Goal: Find specific fact: Find specific fact

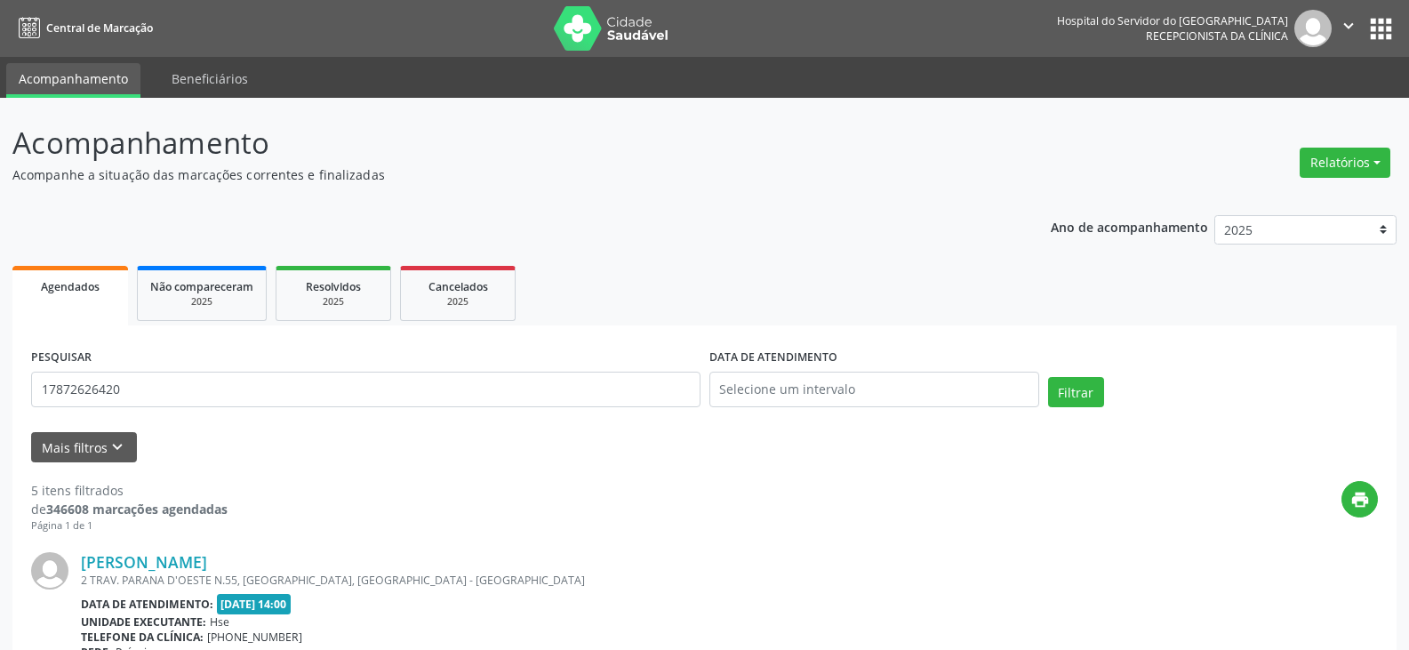
click at [1048, 377] on button "Filtrar" at bounding box center [1076, 392] width 56 height 30
click at [185, 569] on link "[PERSON_NAME]" at bounding box center [144, 562] width 126 height 20
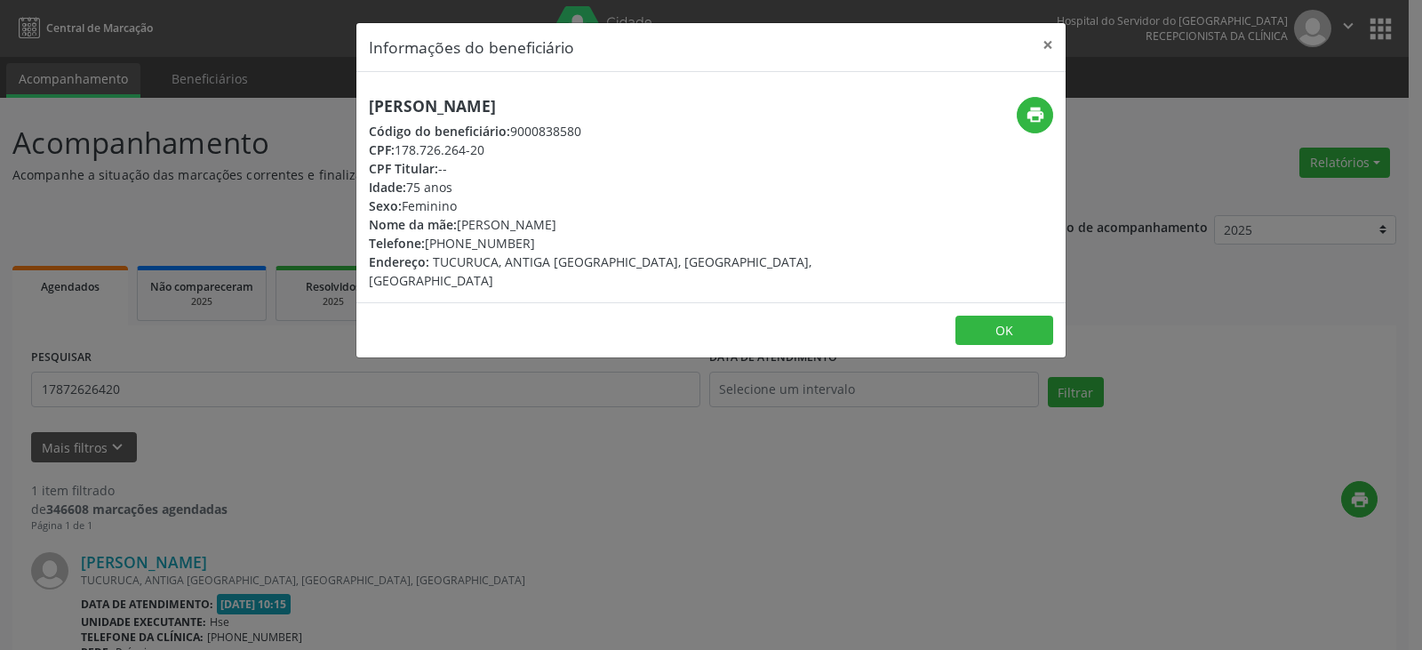
drag, startPoint x: 634, startPoint y: 92, endPoint x: 168, endPoint y: 134, distance: 467.8
click at [168, 134] on div "Informações do beneficiário × [PERSON_NAME] Código do beneficiário: 9000838580 …" at bounding box center [711, 325] width 1422 height 650
click at [380, 102] on h5 "[PERSON_NAME]" at bounding box center [593, 106] width 448 height 19
click at [382, 102] on h5 "[PERSON_NAME]" at bounding box center [593, 106] width 448 height 19
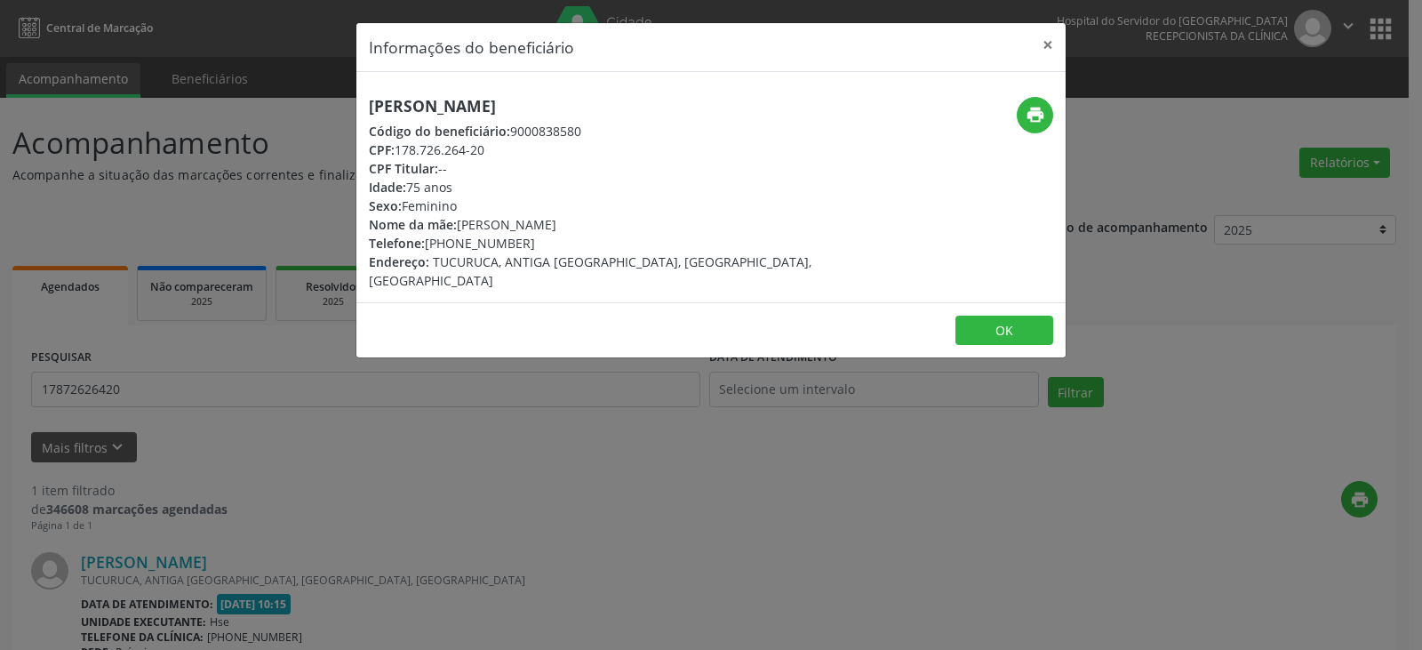
click at [399, 104] on h5 "[PERSON_NAME]" at bounding box center [593, 106] width 448 height 19
copy div "[PERSON_NAME]"
click at [614, 99] on h5 "[PERSON_NAME]" at bounding box center [593, 106] width 448 height 19
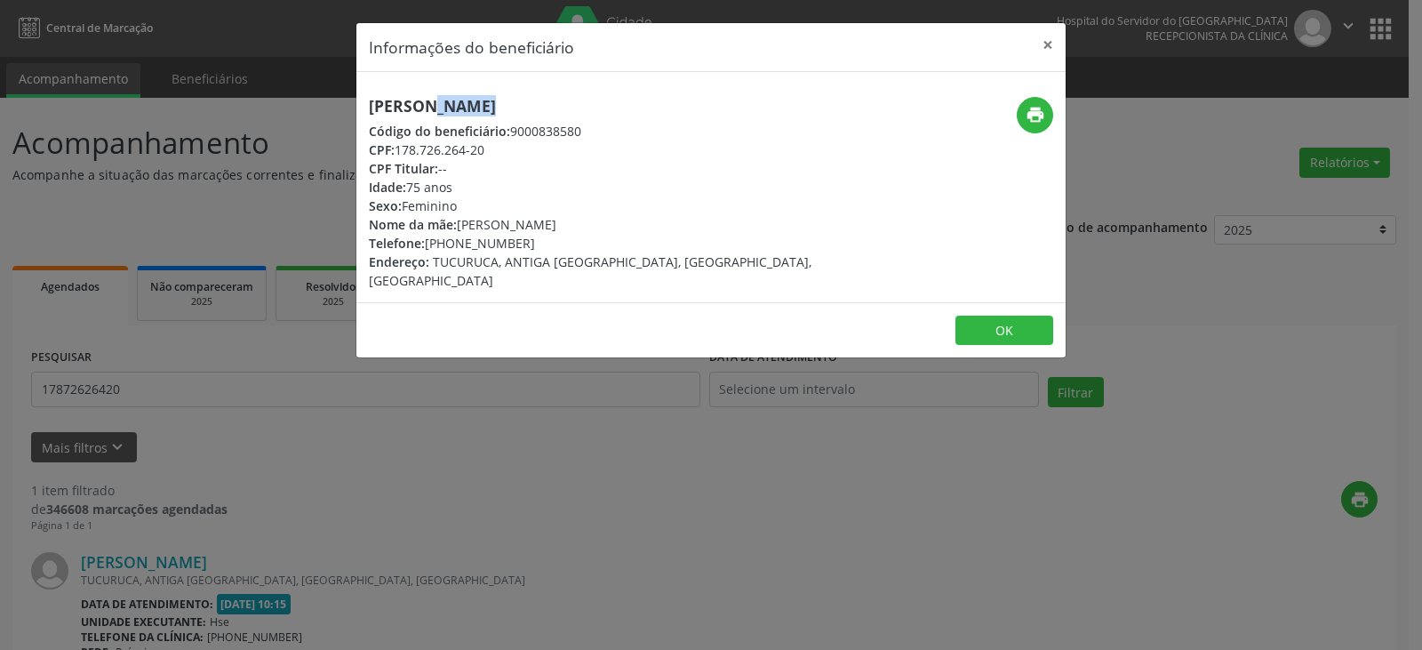
drag, startPoint x: 614, startPoint y: 99, endPoint x: 345, endPoint y: 100, distance: 269.4
click at [345, 100] on div "Informações do beneficiário × [PERSON_NAME] Código do beneficiário: 9000838580 …" at bounding box center [711, 325] width 1422 height 650
click at [1035, 114] on icon "print" at bounding box center [1036, 115] width 20 height 20
drag, startPoint x: 539, startPoint y: 245, endPoint x: 454, endPoint y: 242, distance: 84.5
click at [454, 242] on div "Telefone: [PHONE_NUMBER]" at bounding box center [593, 243] width 448 height 19
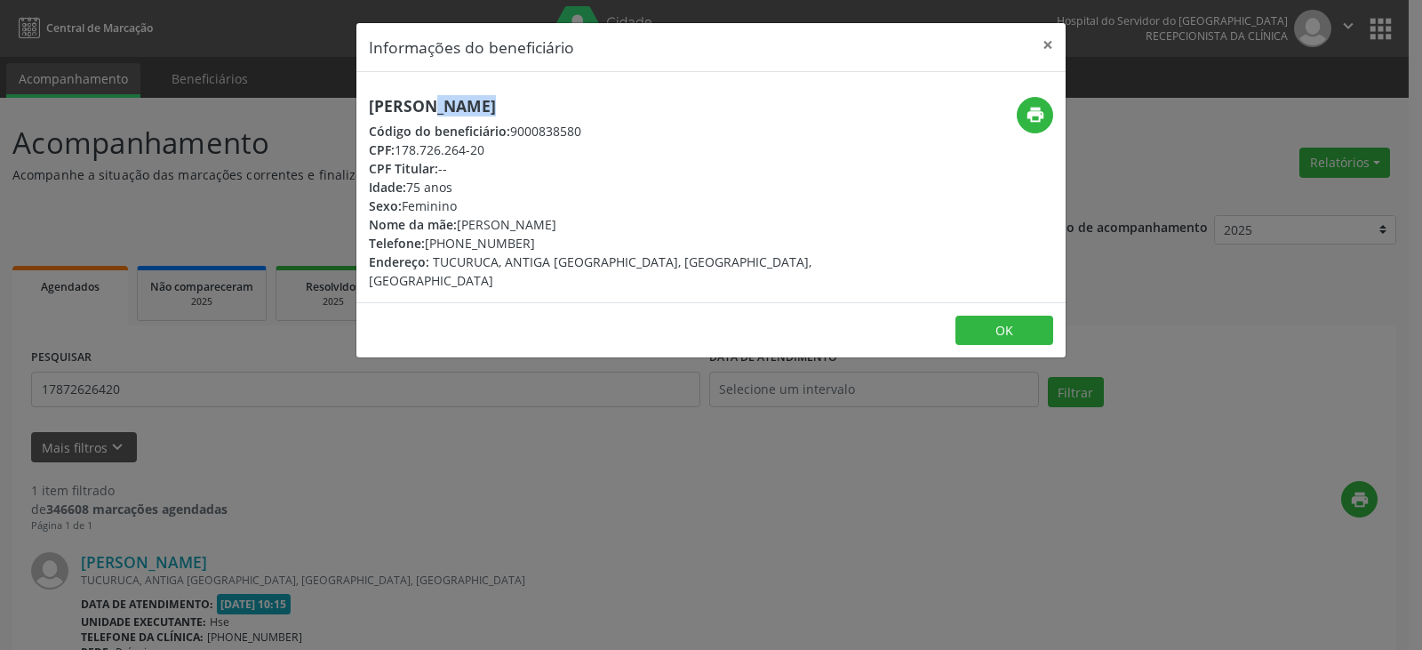
copy div "98617-6008"
click at [1043, 41] on button "×" at bounding box center [1048, 45] width 36 height 44
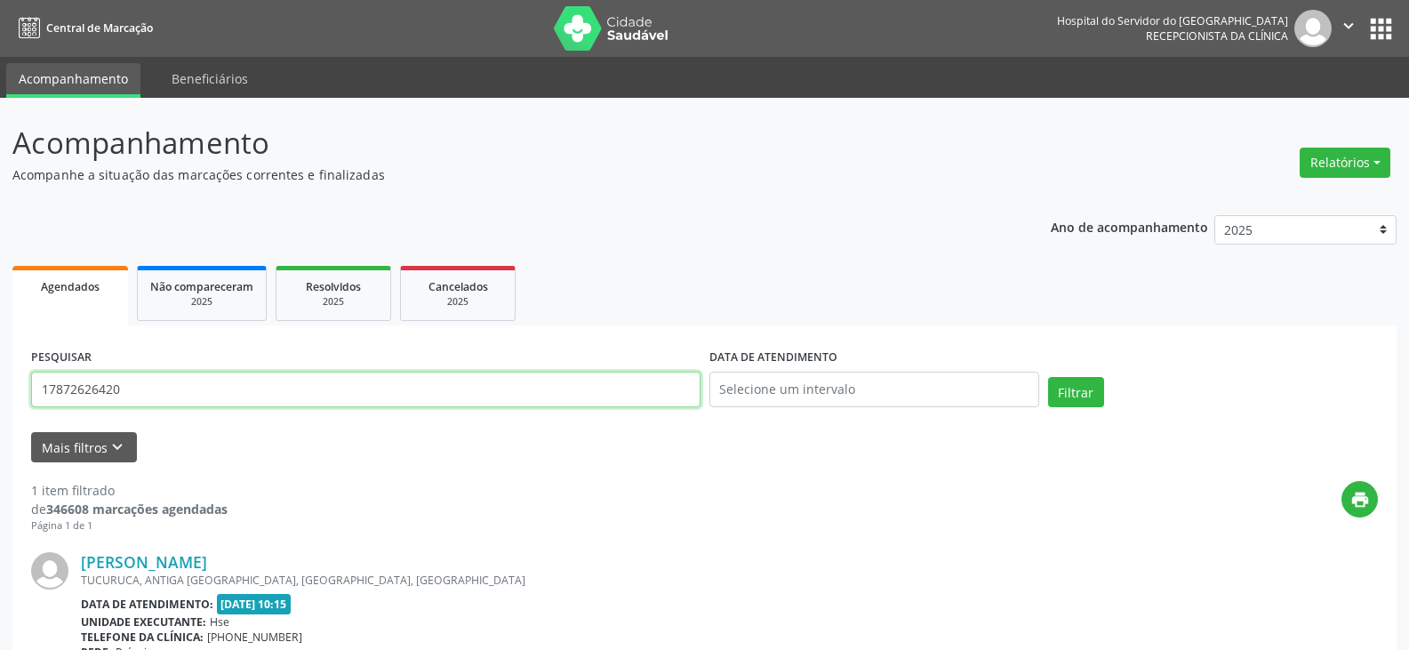
click at [222, 389] on input "17872626420" at bounding box center [365, 390] width 669 height 36
paste input "28308999468"
click at [1048, 377] on button "Filtrar" at bounding box center [1076, 392] width 56 height 30
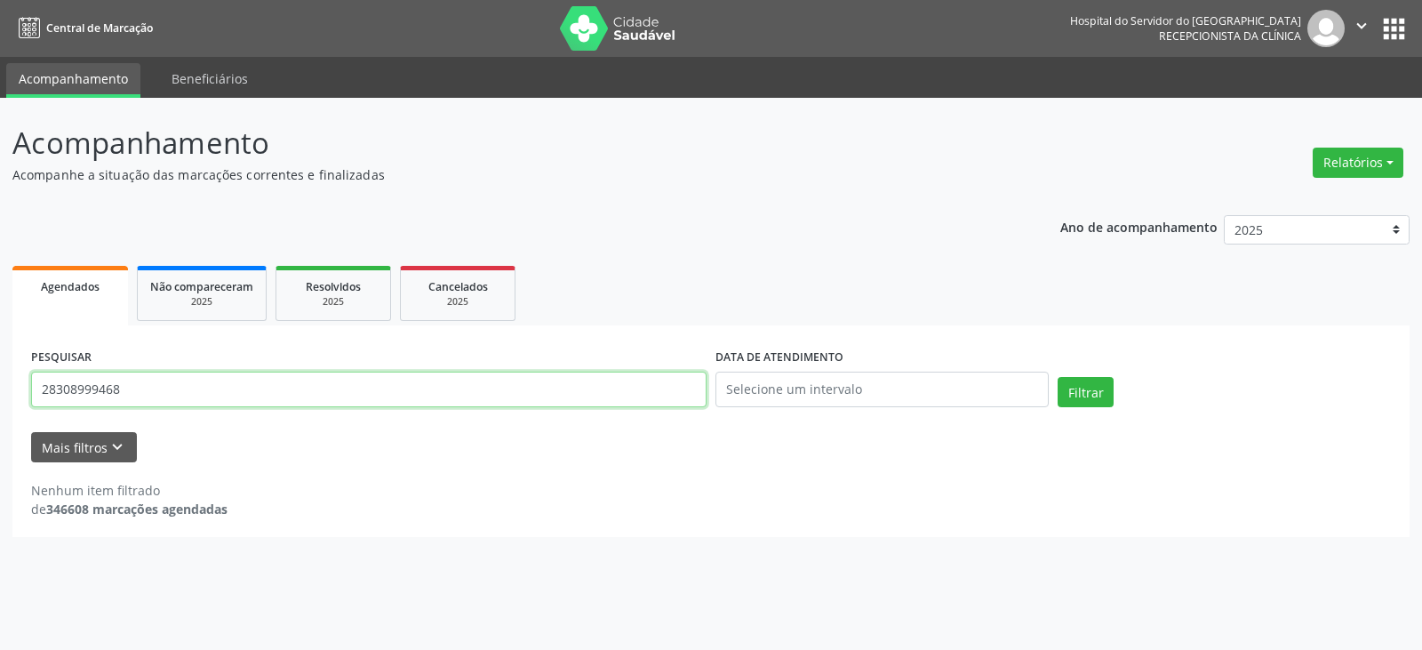
click at [209, 383] on input "28308999468" at bounding box center [369, 390] width 676 height 36
click at [1058, 377] on button "Filtrar" at bounding box center [1086, 392] width 56 height 30
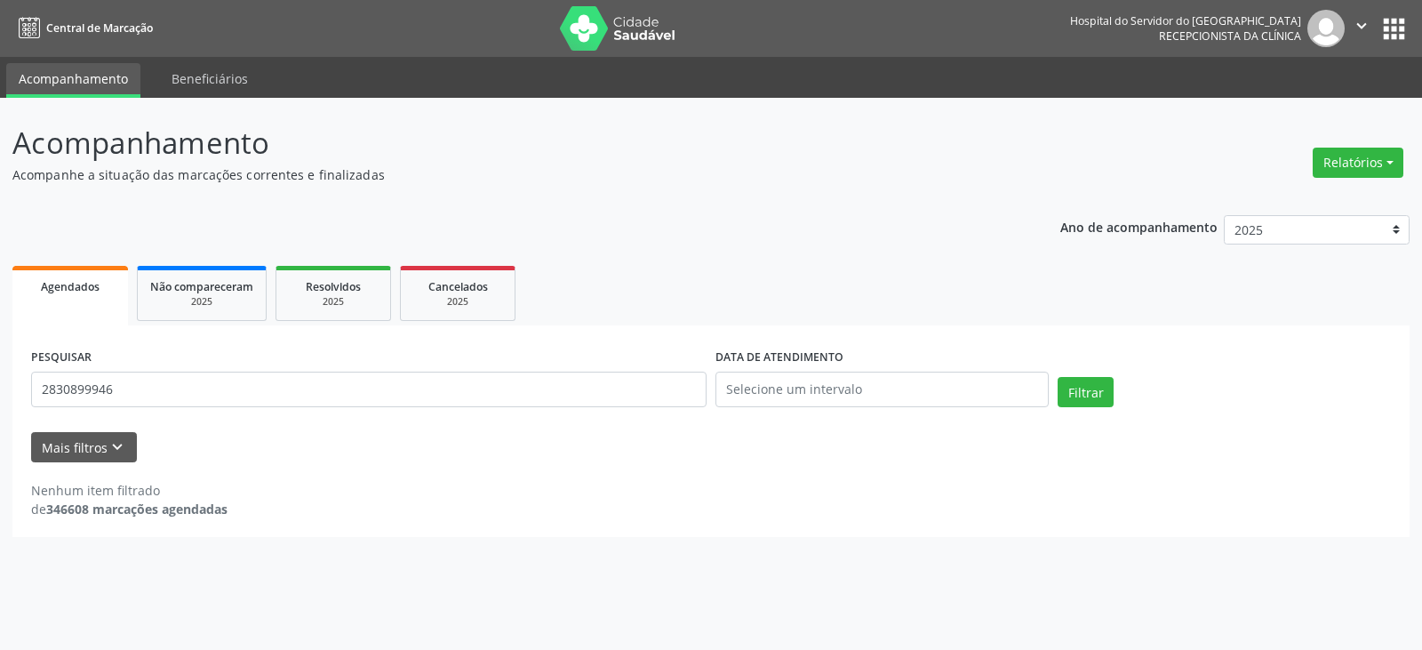
click at [561, 411] on div "PESQUISAR 2830899946" at bounding box center [369, 382] width 685 height 76
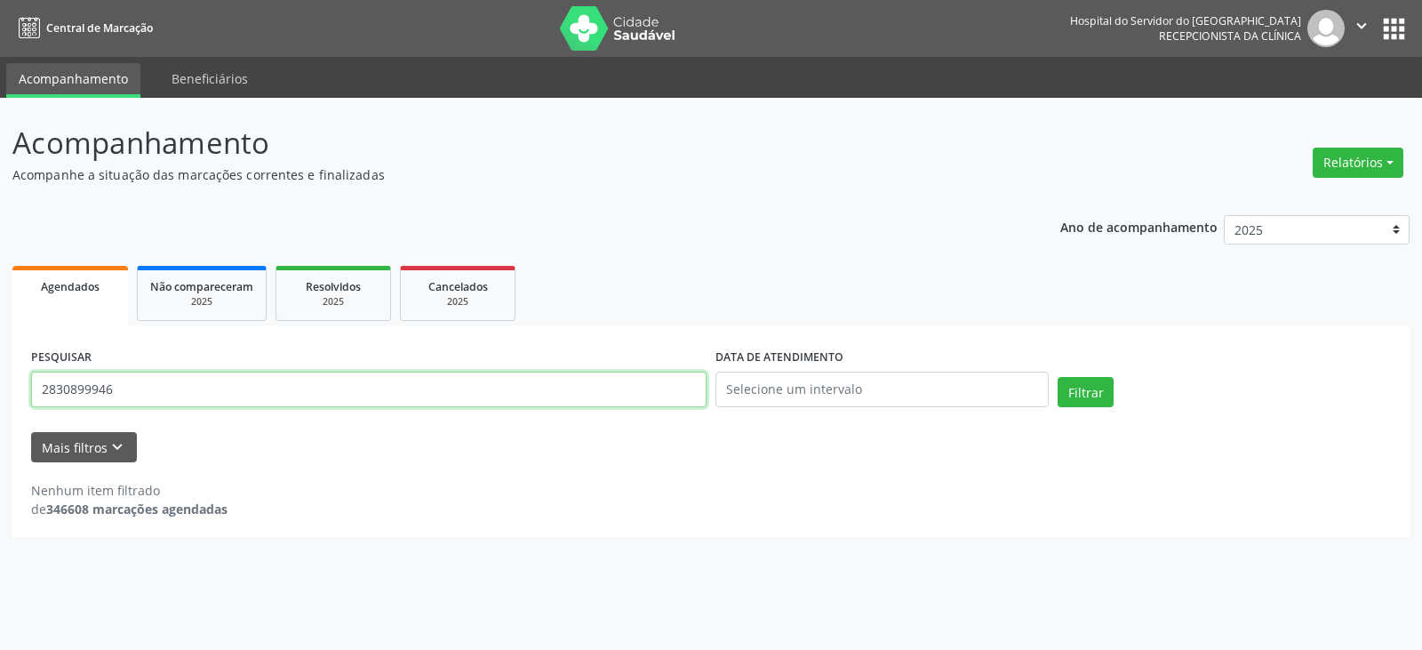
click at [559, 388] on input "2830899946" at bounding box center [369, 390] width 676 height 36
type input "10175598487"
click at [1058, 377] on button "Filtrar" at bounding box center [1086, 392] width 56 height 30
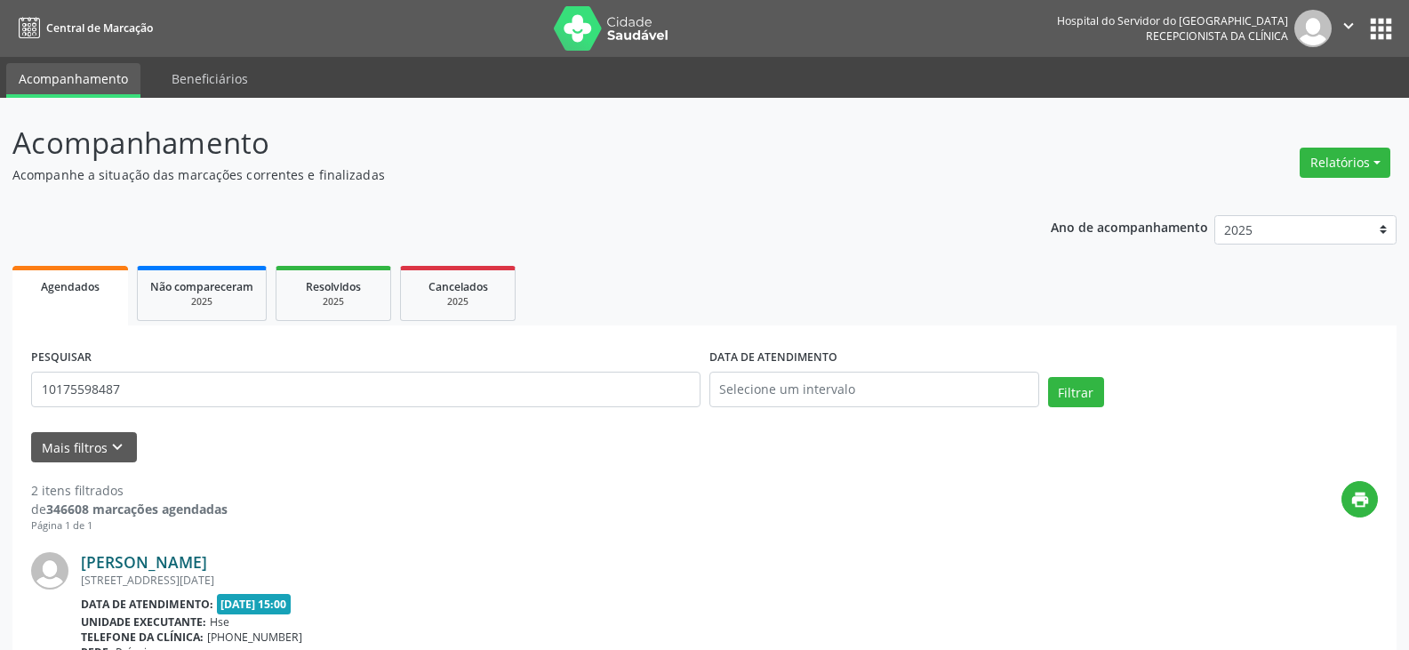
click at [207, 563] on link "[PERSON_NAME]" at bounding box center [144, 562] width 126 height 20
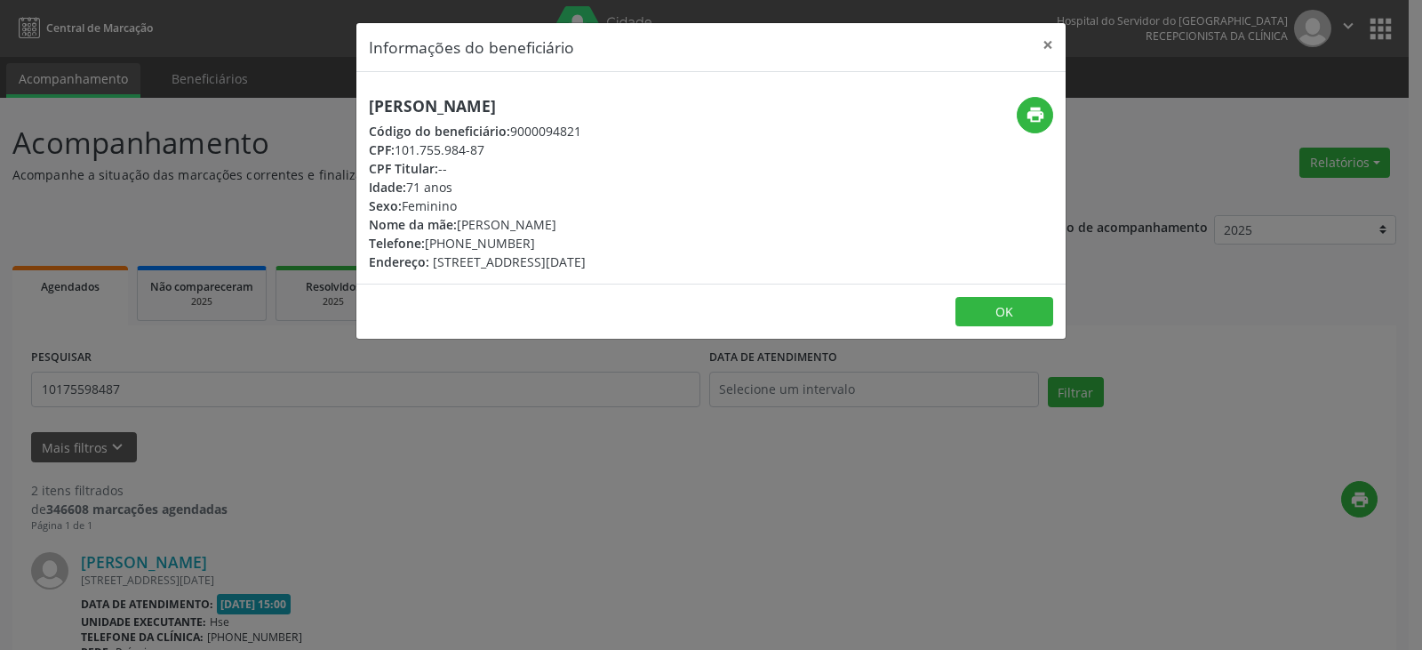
drag, startPoint x: 638, startPoint y: 97, endPoint x: 292, endPoint y: 100, distance: 346.7
click at [292, 100] on div "Informações do beneficiário × [PERSON_NAME] Código do beneficiário: 9000094821 …" at bounding box center [711, 325] width 1422 height 650
copy h5 "[PERSON_NAME]"
click at [1049, 108] on button "print" at bounding box center [1035, 115] width 36 height 36
drag, startPoint x: 522, startPoint y: 246, endPoint x: 453, endPoint y: 244, distance: 69.4
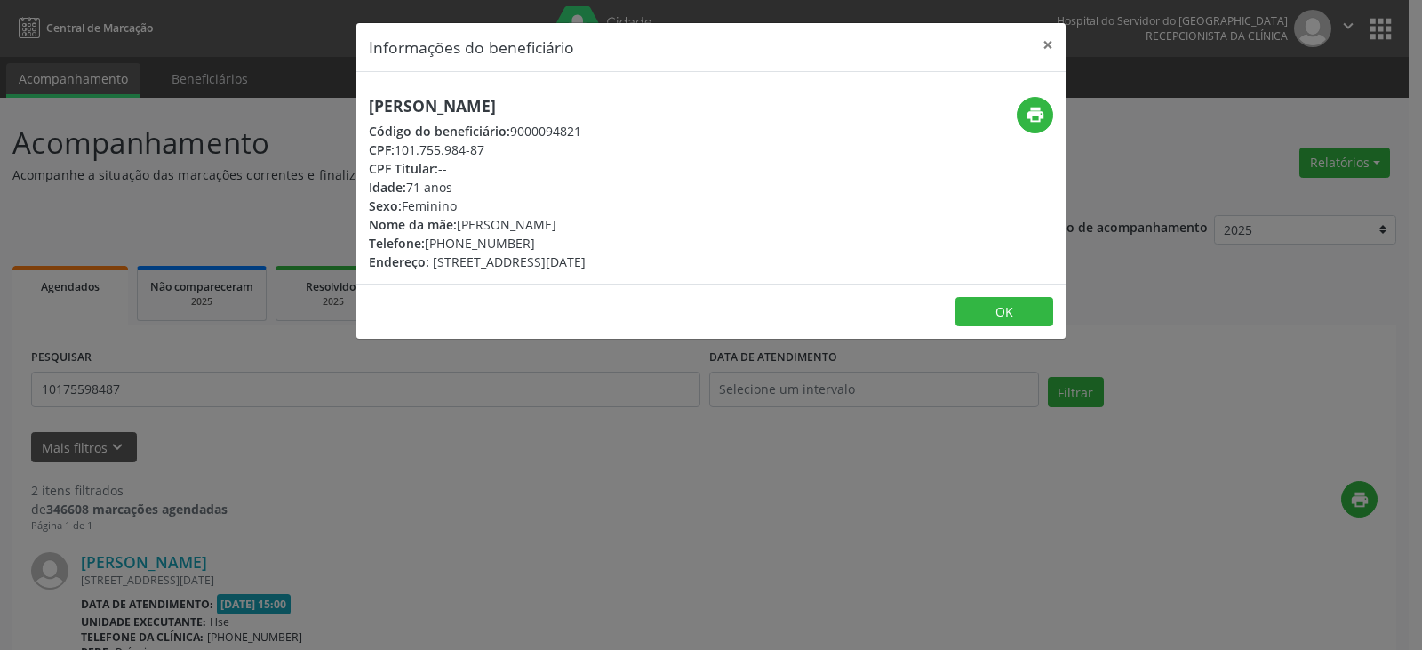
click at [453, 244] on div "Telefone: [PHONE_NUMBER]" at bounding box center [477, 243] width 217 height 19
copy div "99738-3463"
click at [1034, 57] on button "×" at bounding box center [1048, 45] width 36 height 44
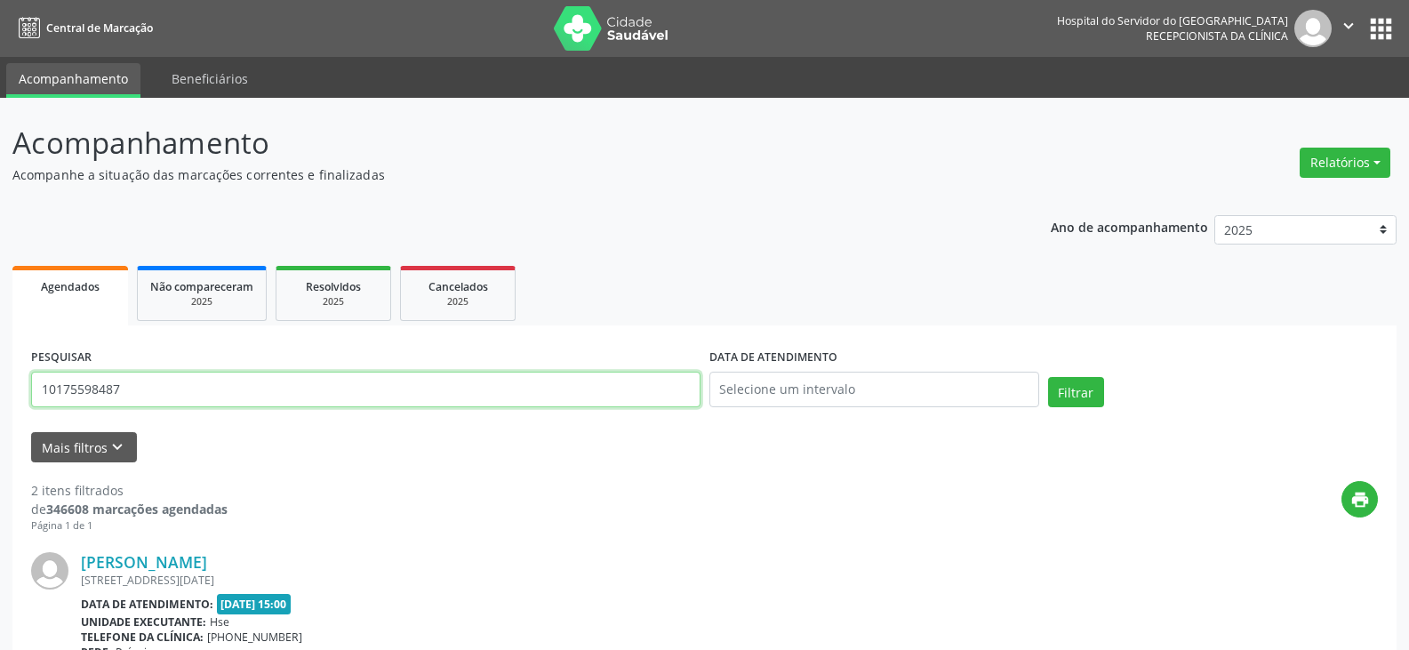
click at [188, 399] on input "10175598487" at bounding box center [365, 390] width 669 height 36
